Goal: Transaction & Acquisition: Purchase product/service

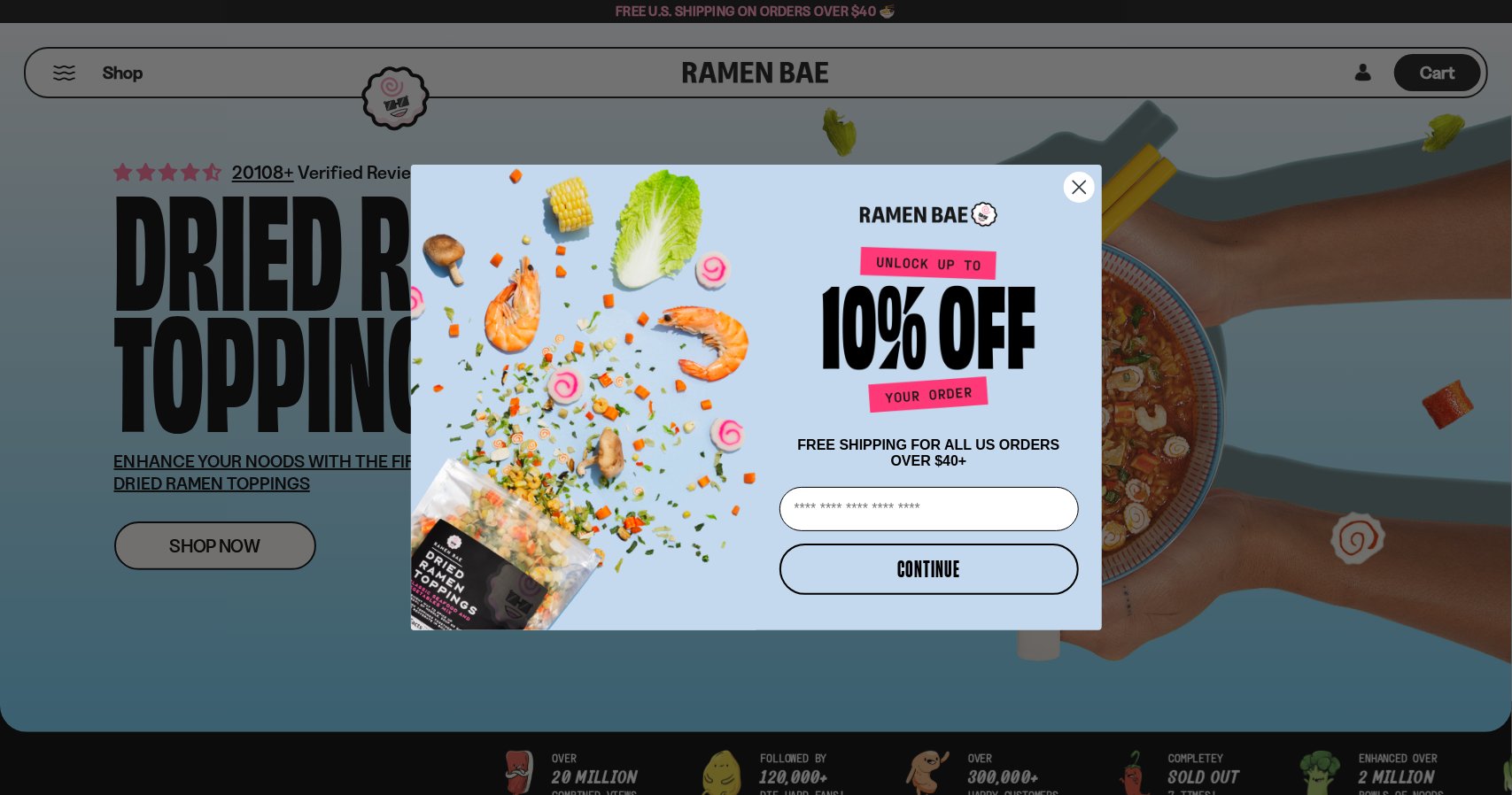
click at [1080, 183] on icon "Close dialog" at bounding box center [1079, 187] width 31 height 31
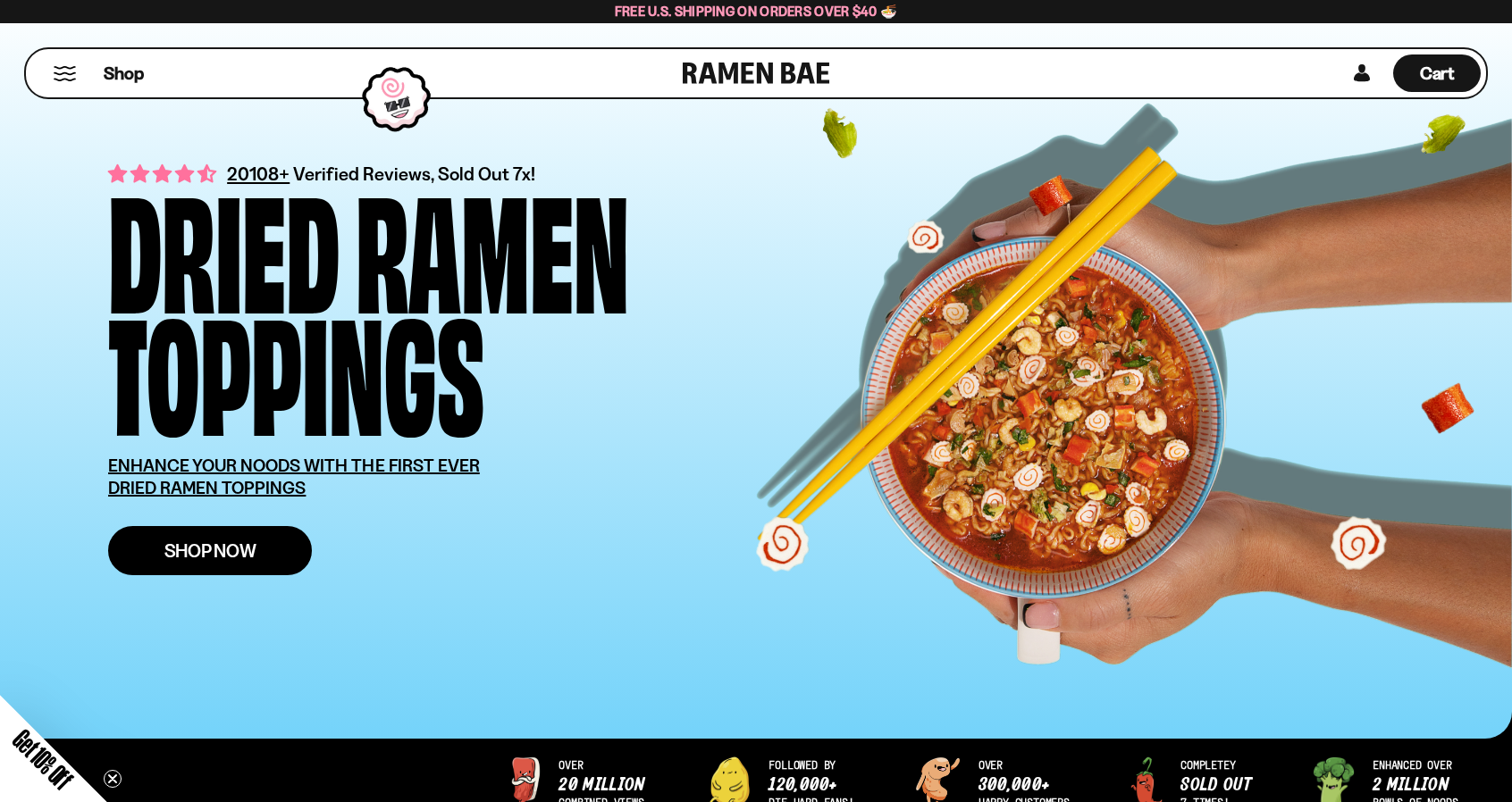
click at [286, 575] on link "Shop Now" at bounding box center [209, 551] width 204 height 49
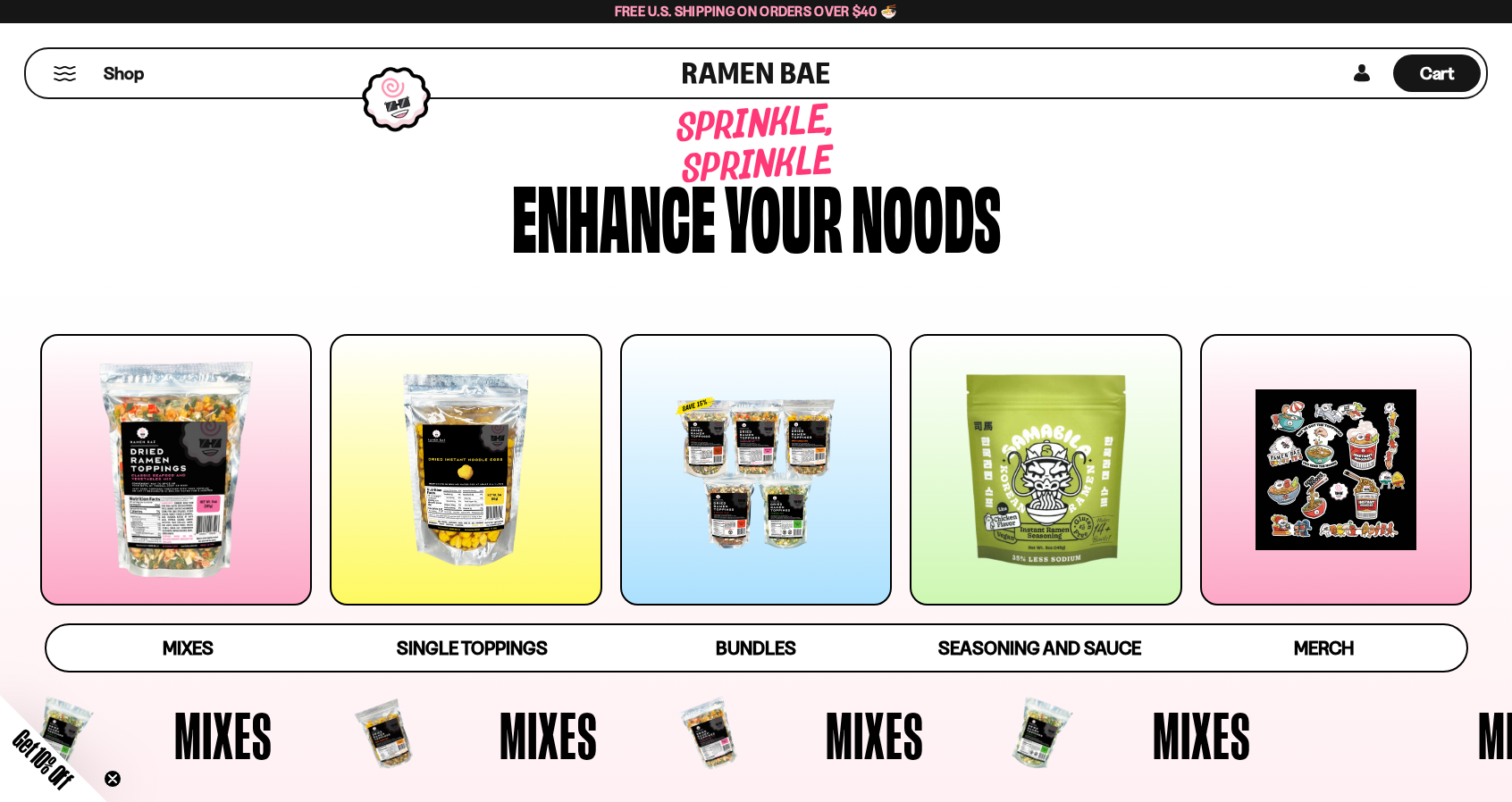
click at [61, 81] on button "Mobile Menu Trigger" at bounding box center [64, 74] width 24 height 15
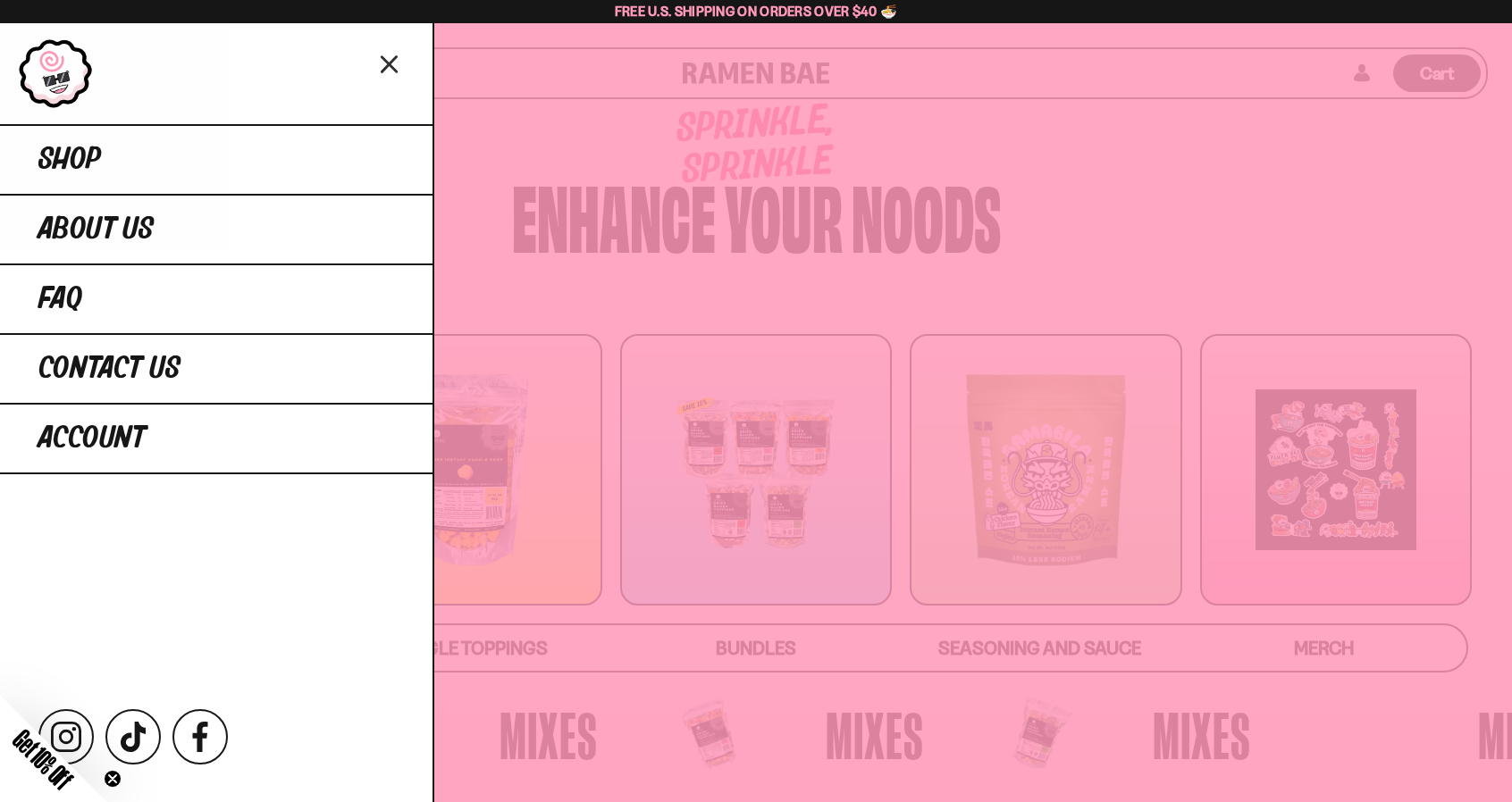
click at [396, 73] on icon "Close menu" at bounding box center [388, 65] width 14 height 15
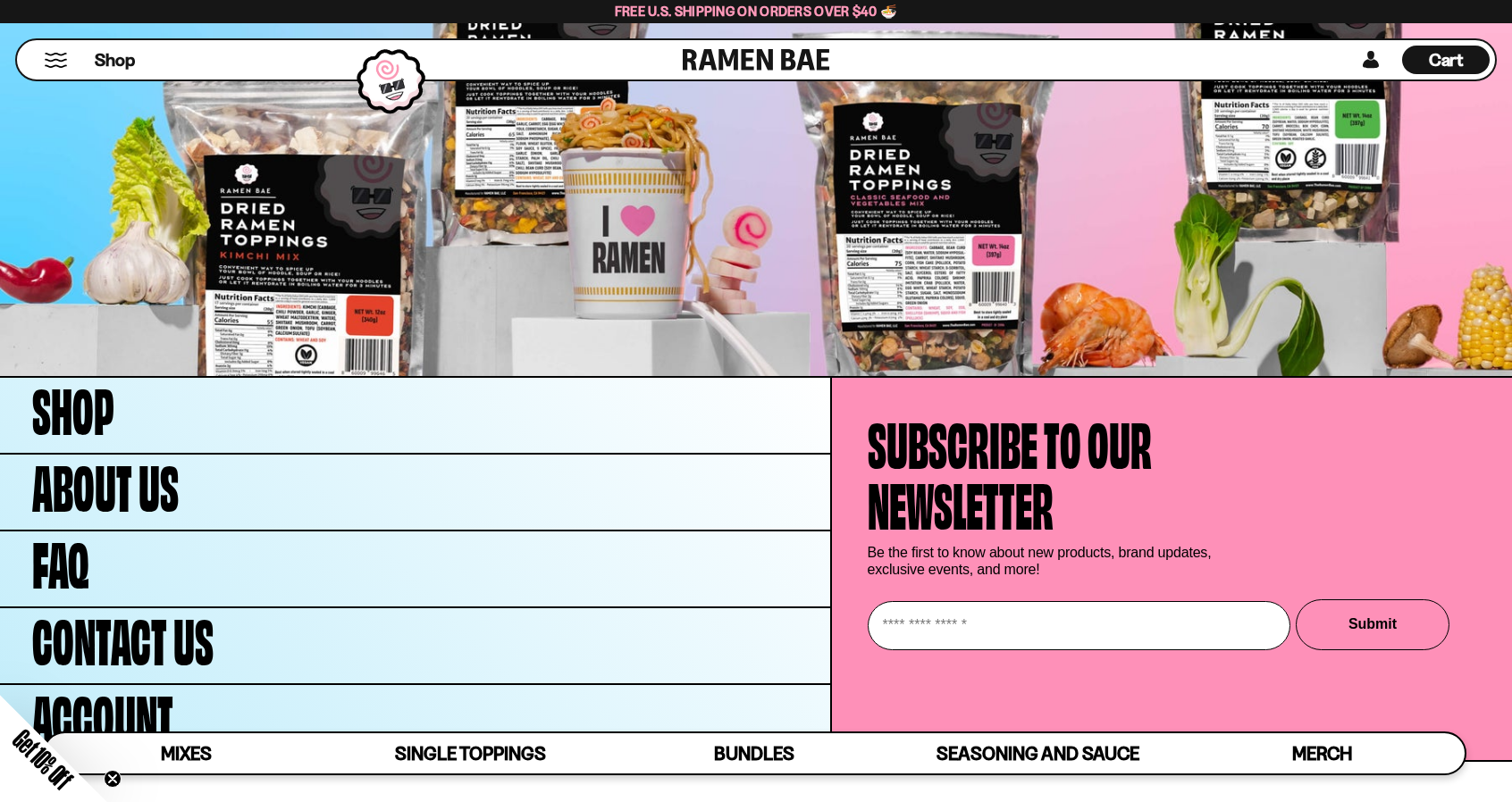
scroll to position [6700, 0]
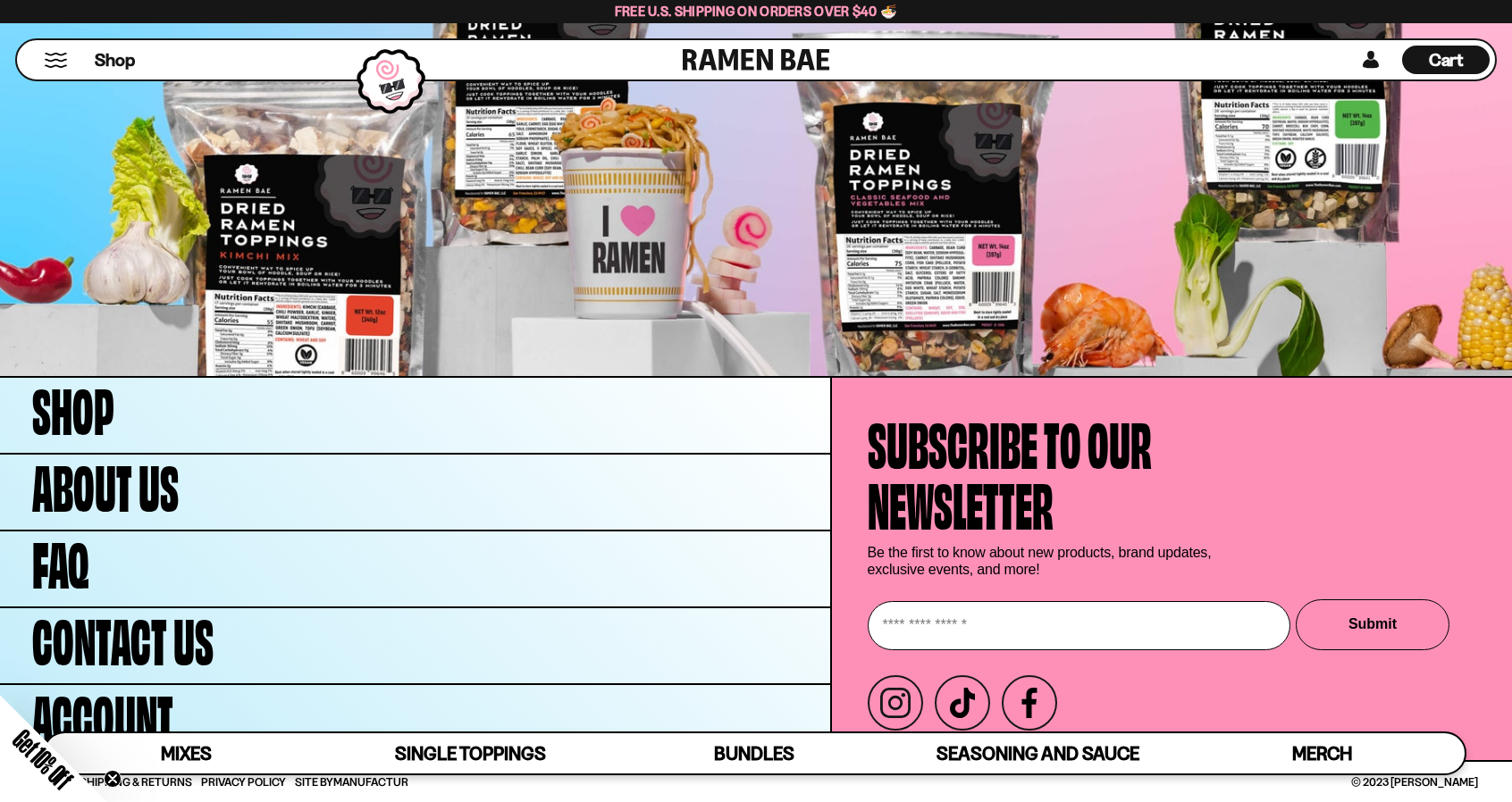
click at [952, 607] on input "Enter your email" at bounding box center [1079, 625] width 422 height 49
click at [1209, 601] on input "**********" at bounding box center [1079, 625] width 422 height 49
type input "*"
click at [212, 757] on link "Mixes" at bounding box center [186, 753] width 284 height 40
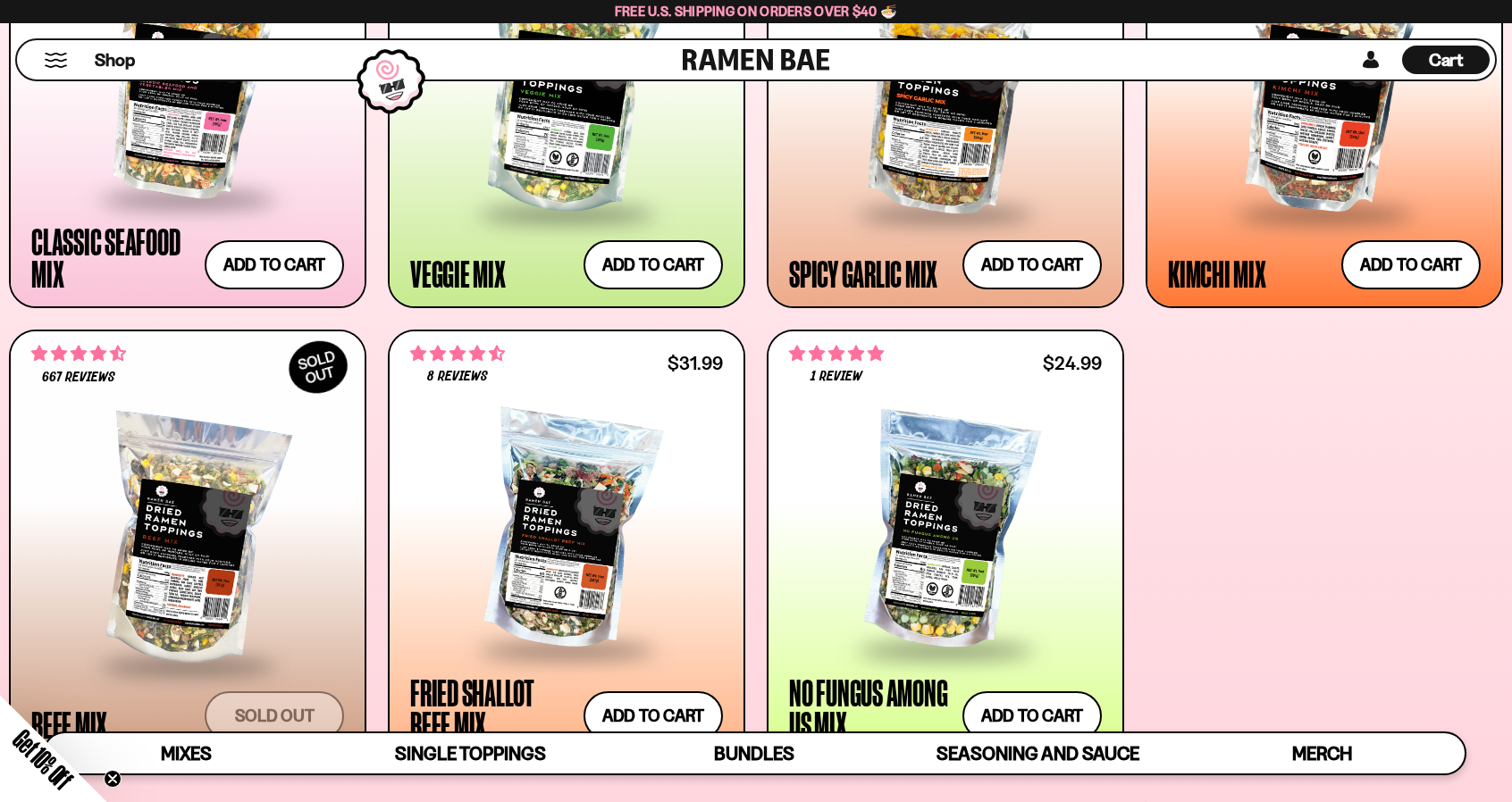
scroll to position [913, 0]
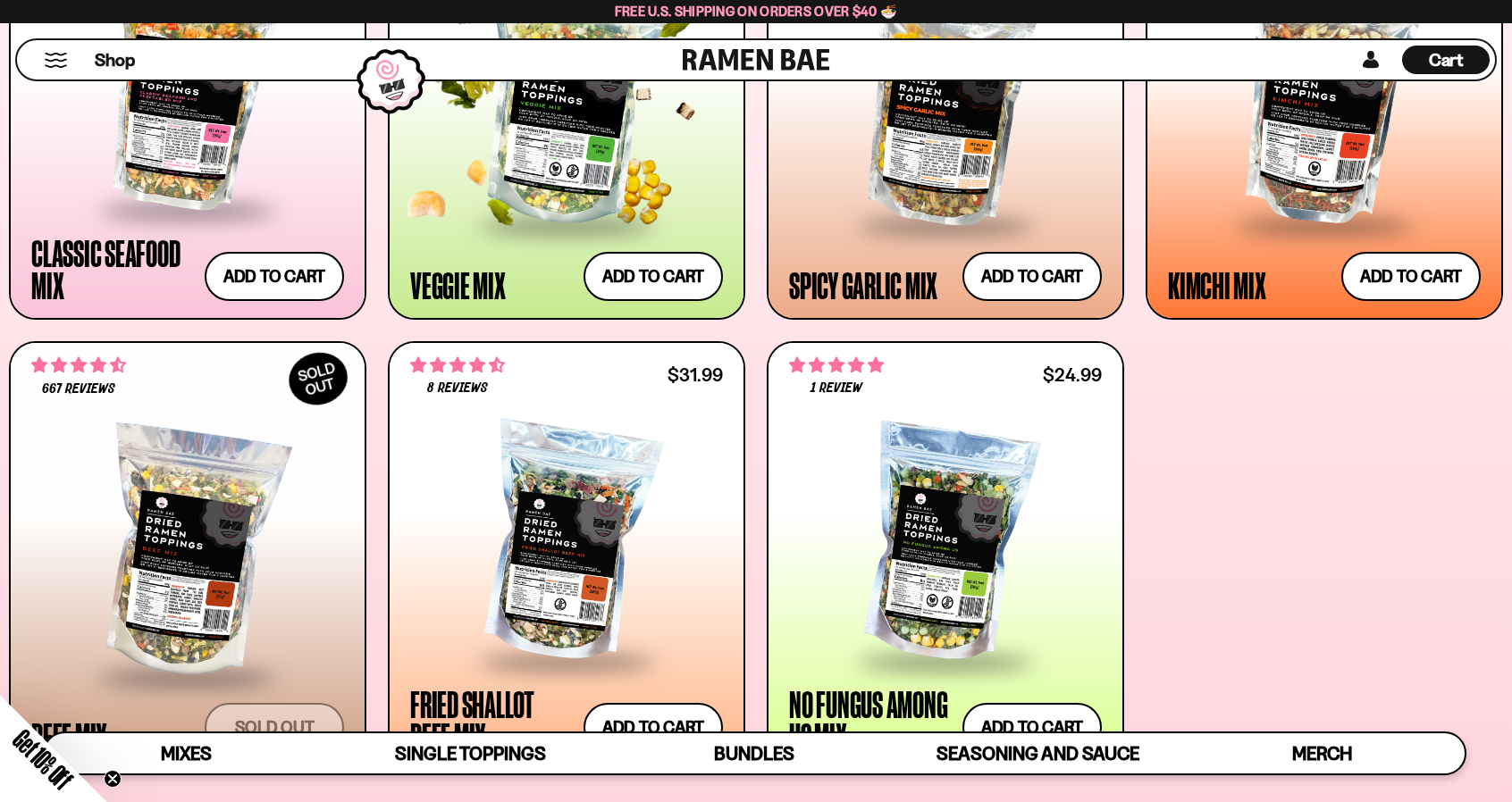
click at [559, 203] on div at bounding box center [566, 101] width 313 height 245
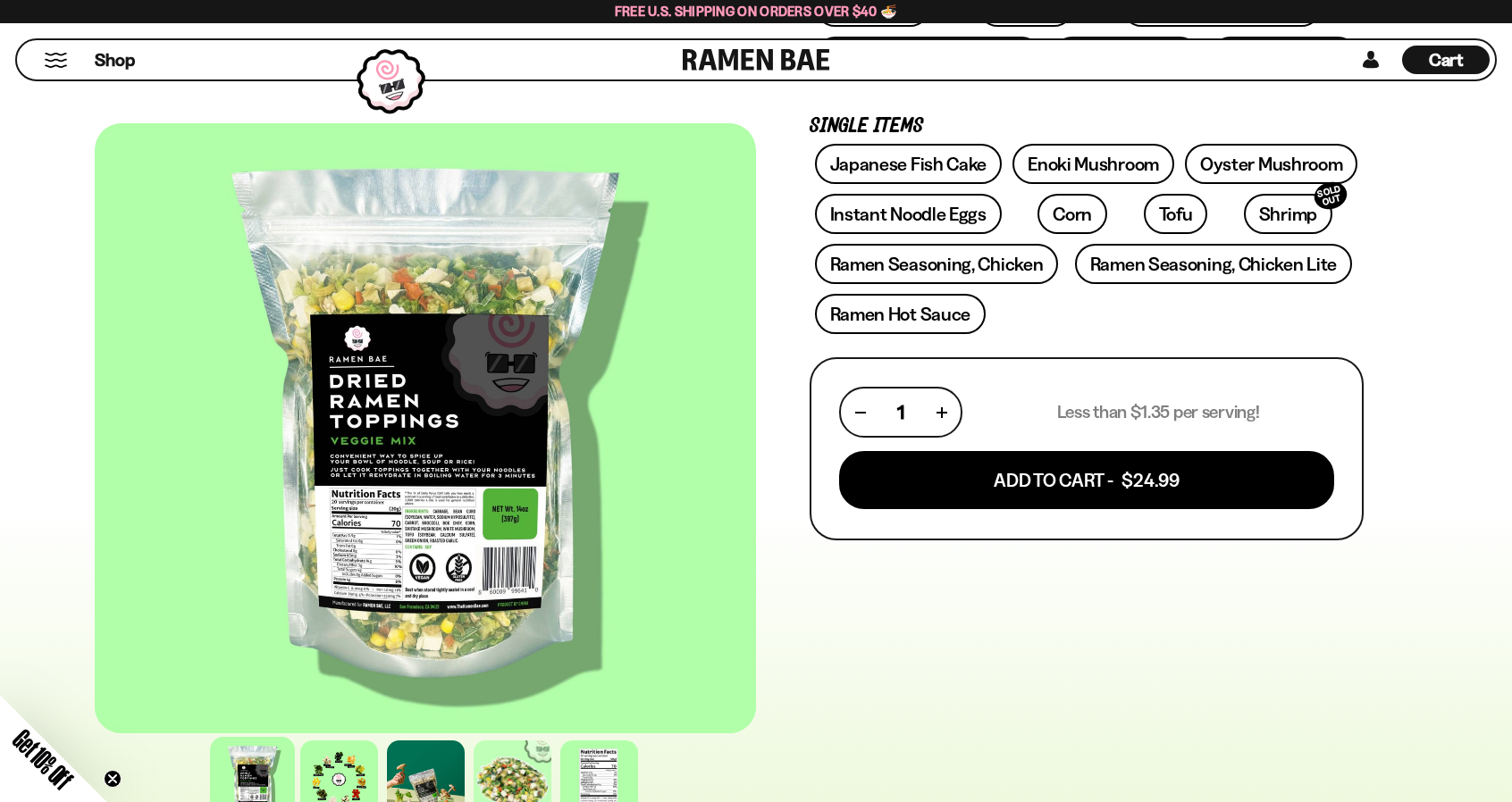
scroll to position [464, 0]
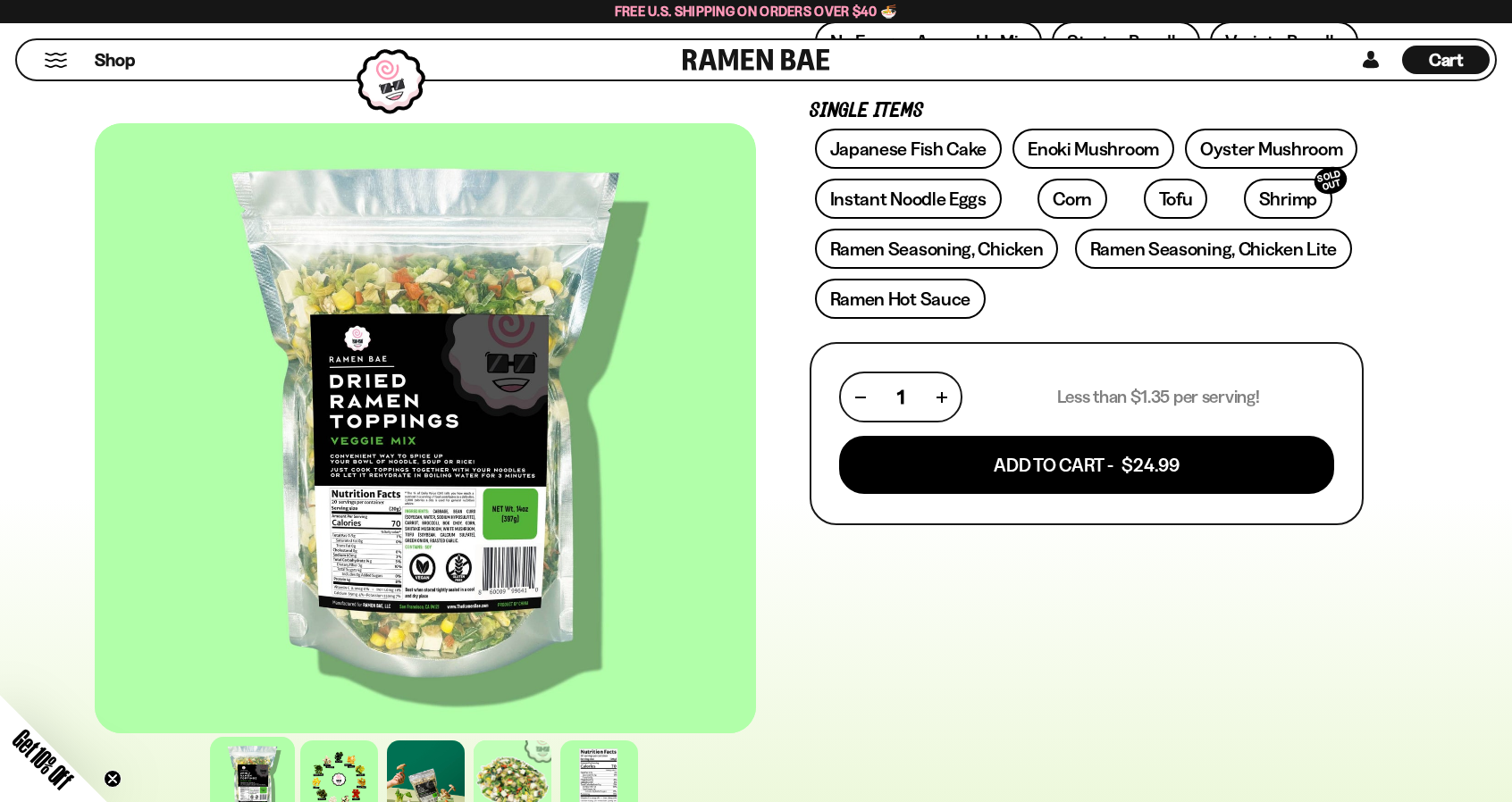
drag, startPoint x: 1517, startPoint y: 60, endPoint x: 1516, endPoint y: 97, distance: 37.0
click at [511, 567] on div at bounding box center [425, 428] width 661 height 610
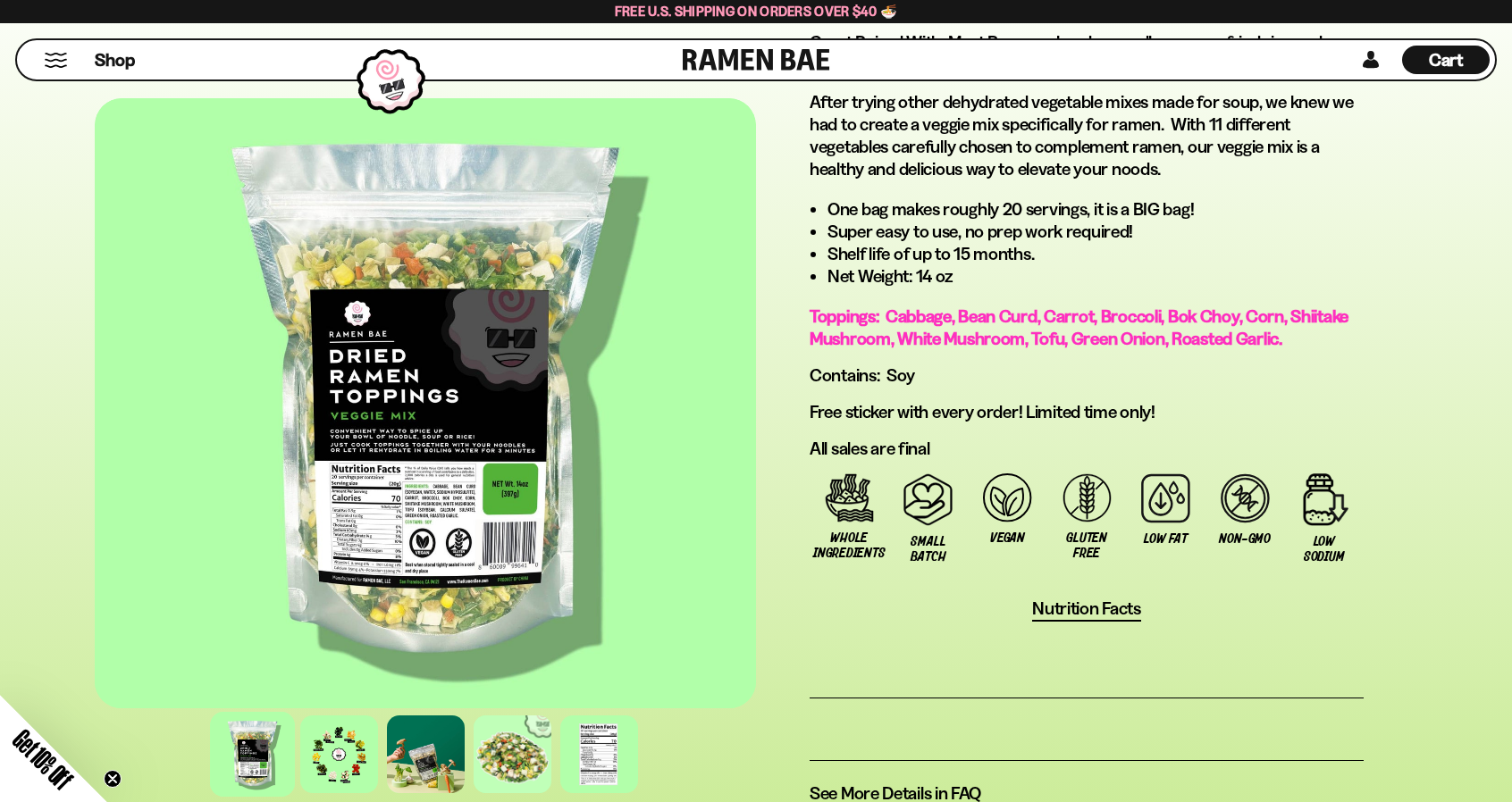
scroll to position [1011, 0]
